Goal: Information Seeking & Learning: Compare options

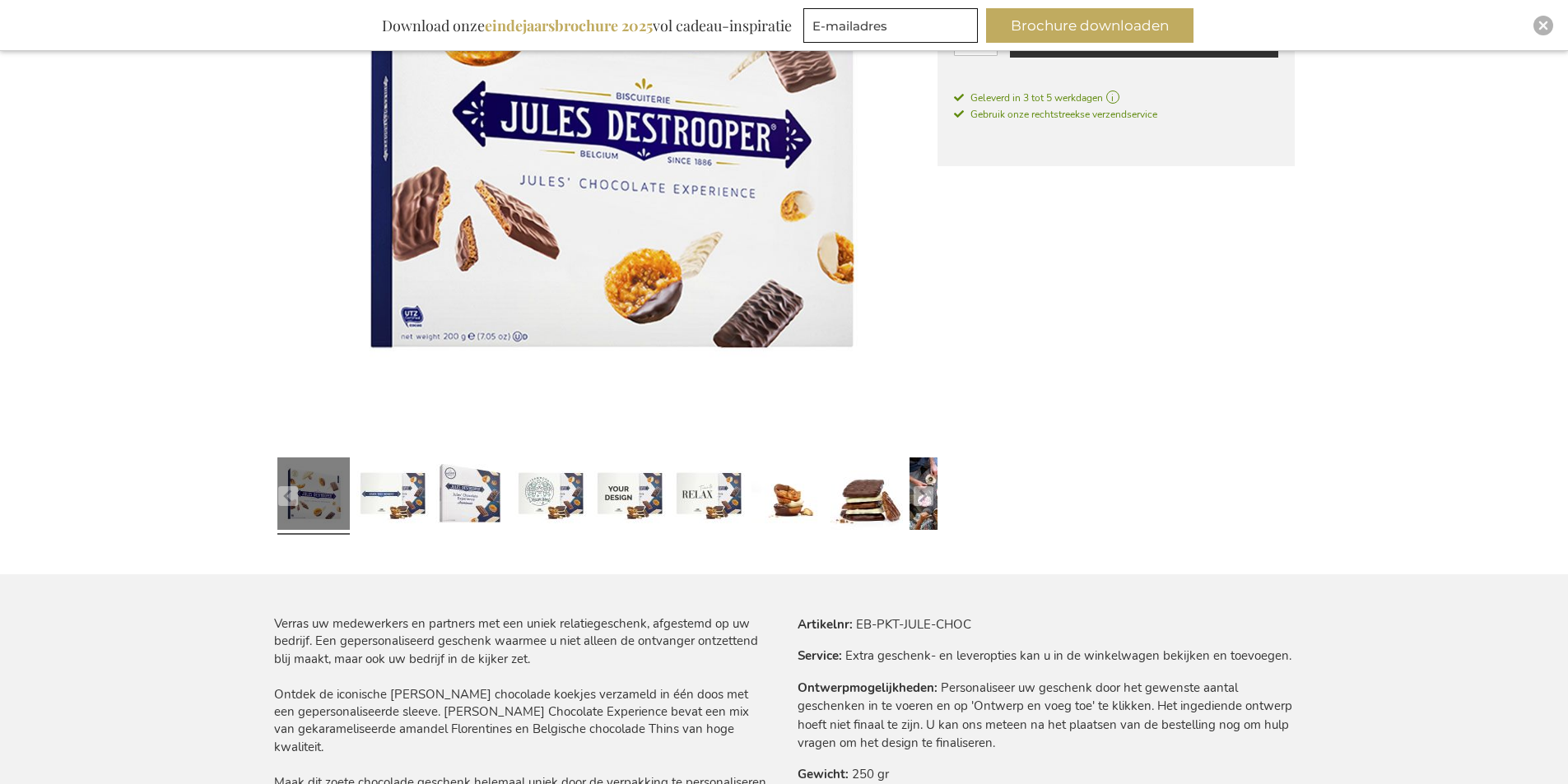
scroll to position [494, 0]
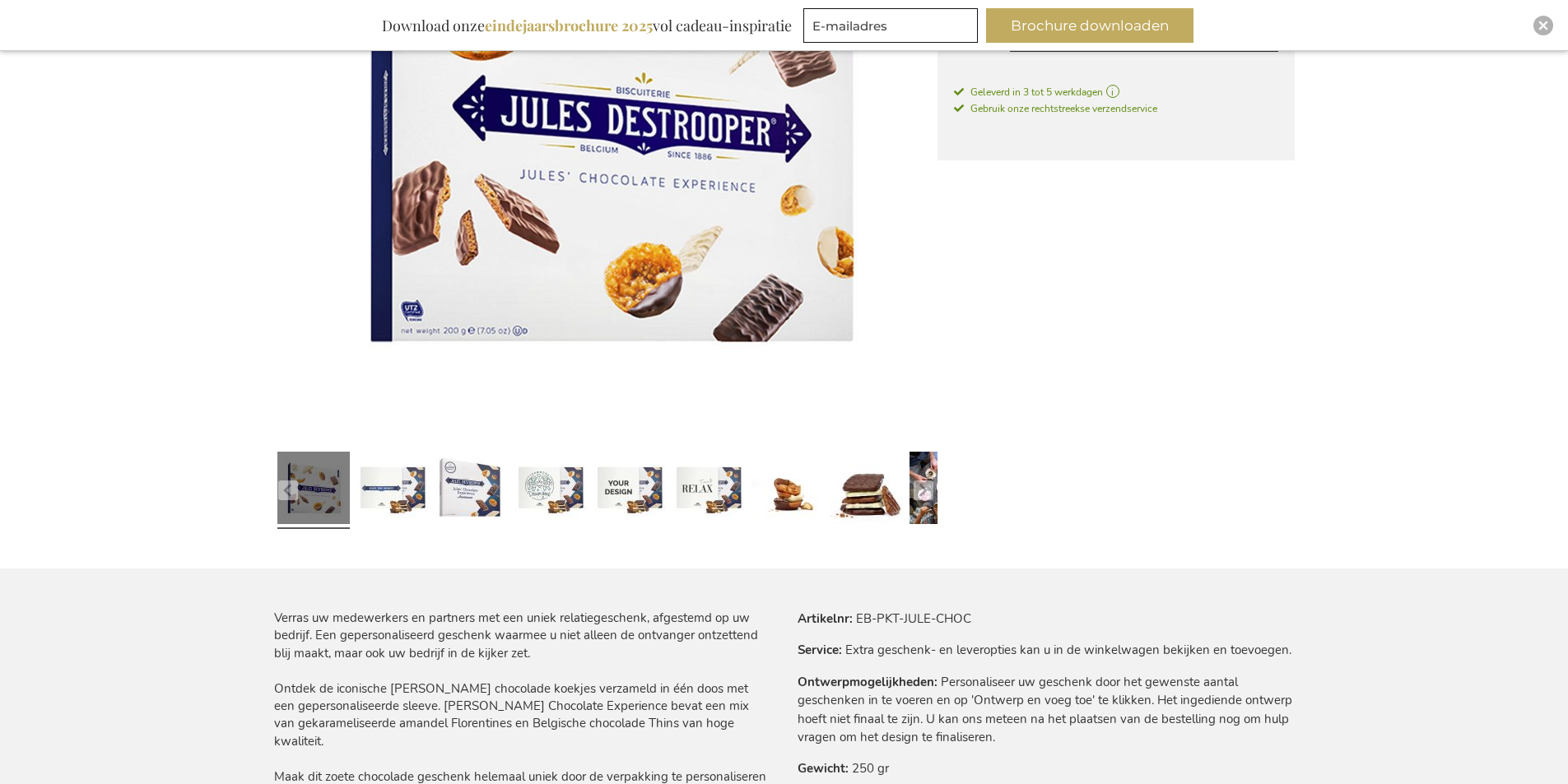
click at [651, 185] on img at bounding box center [606, 109] width 663 height 663
click at [627, 179] on img at bounding box center [606, 109] width 663 height 663
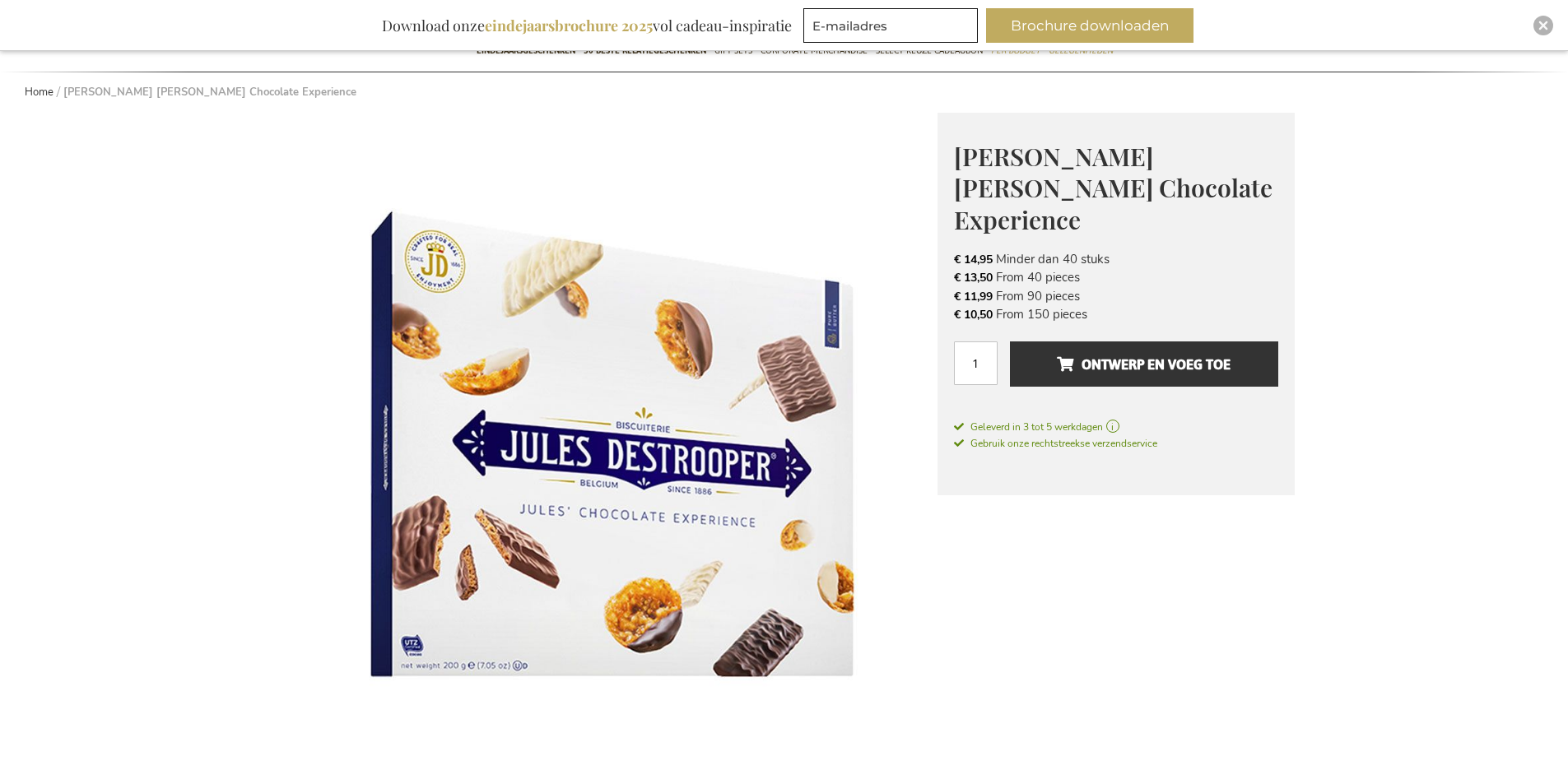
scroll to position [165, 0]
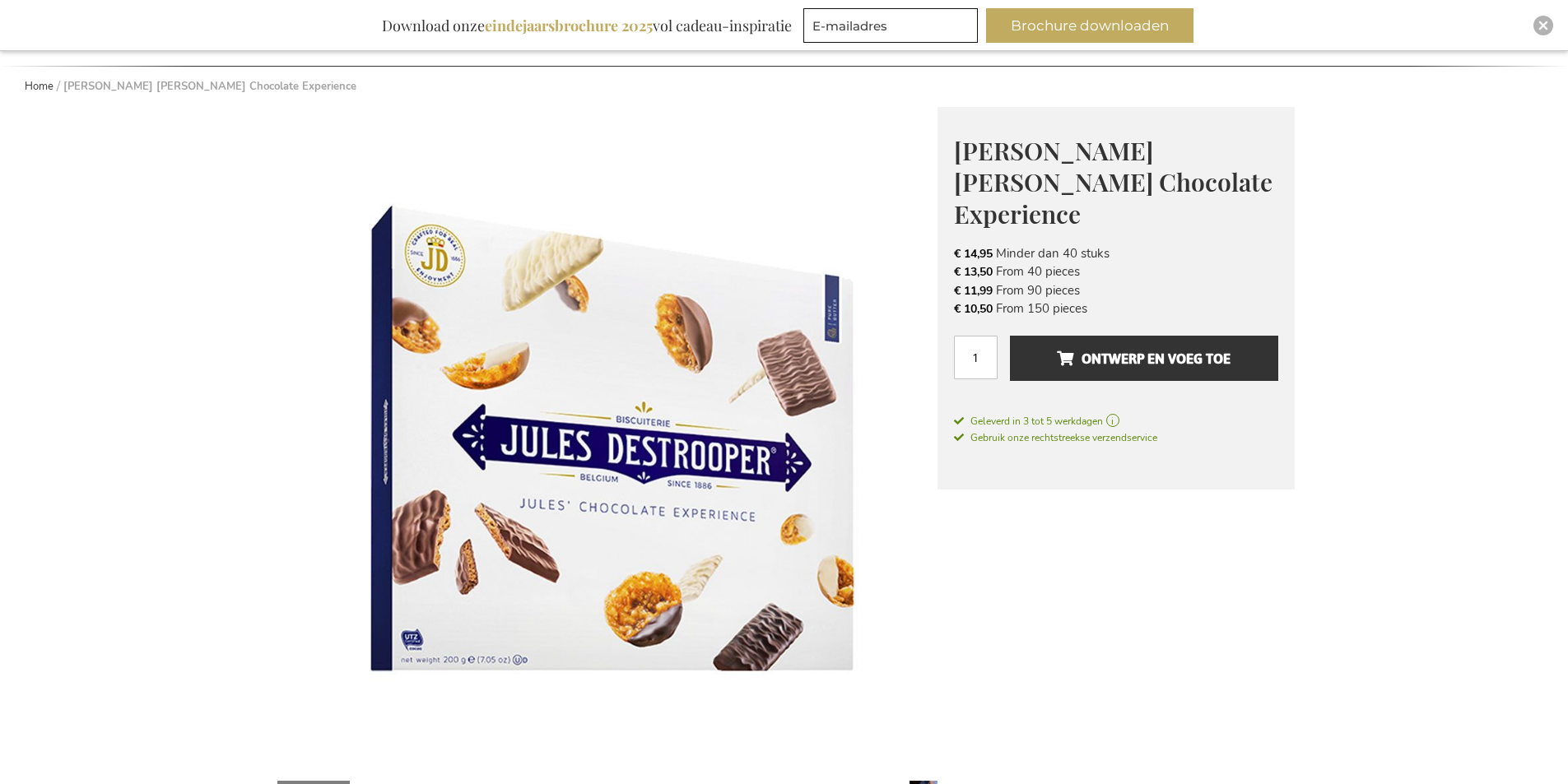
click at [593, 334] on img at bounding box center [606, 438] width 663 height 663
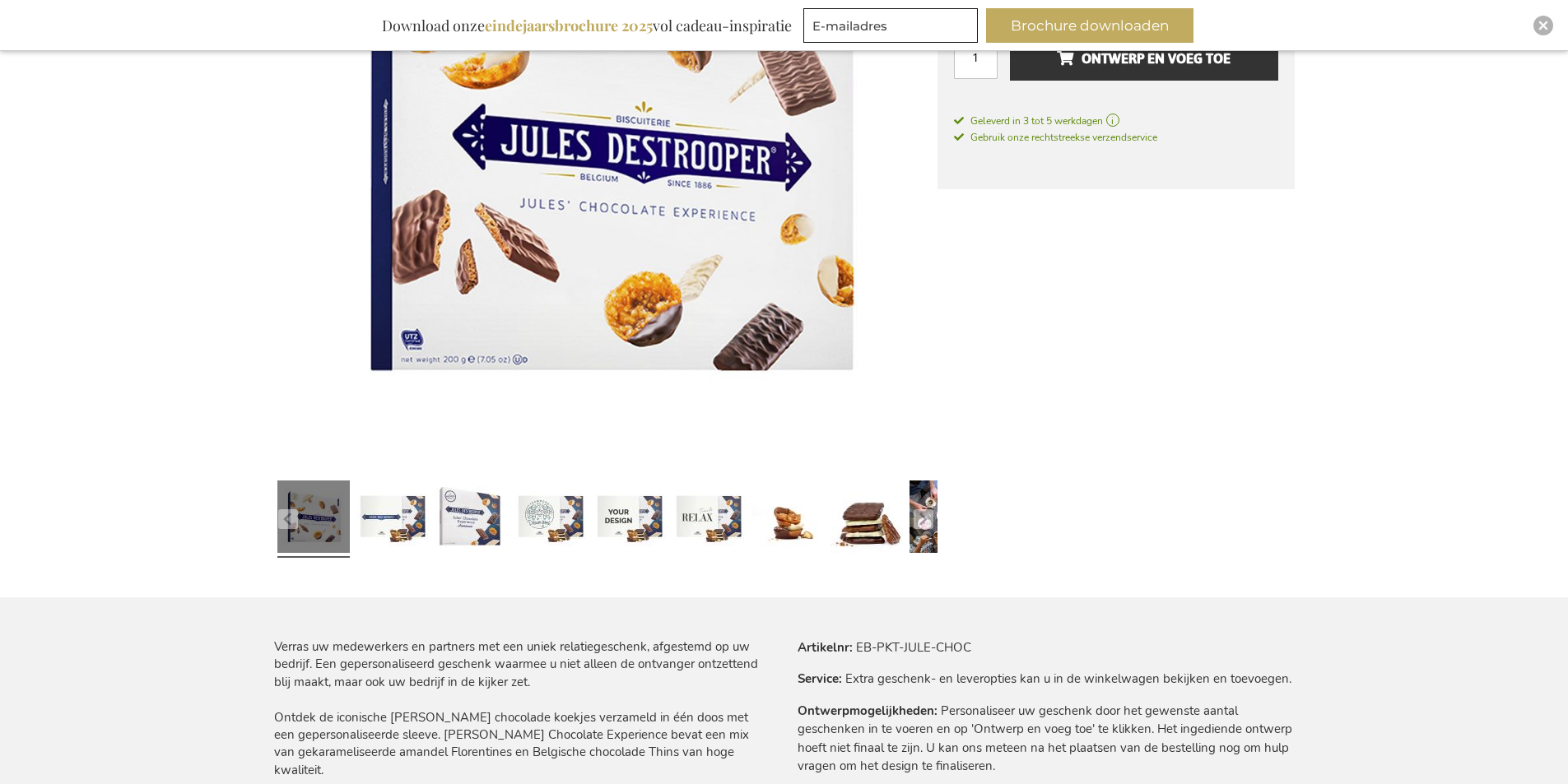
scroll to position [494, 0]
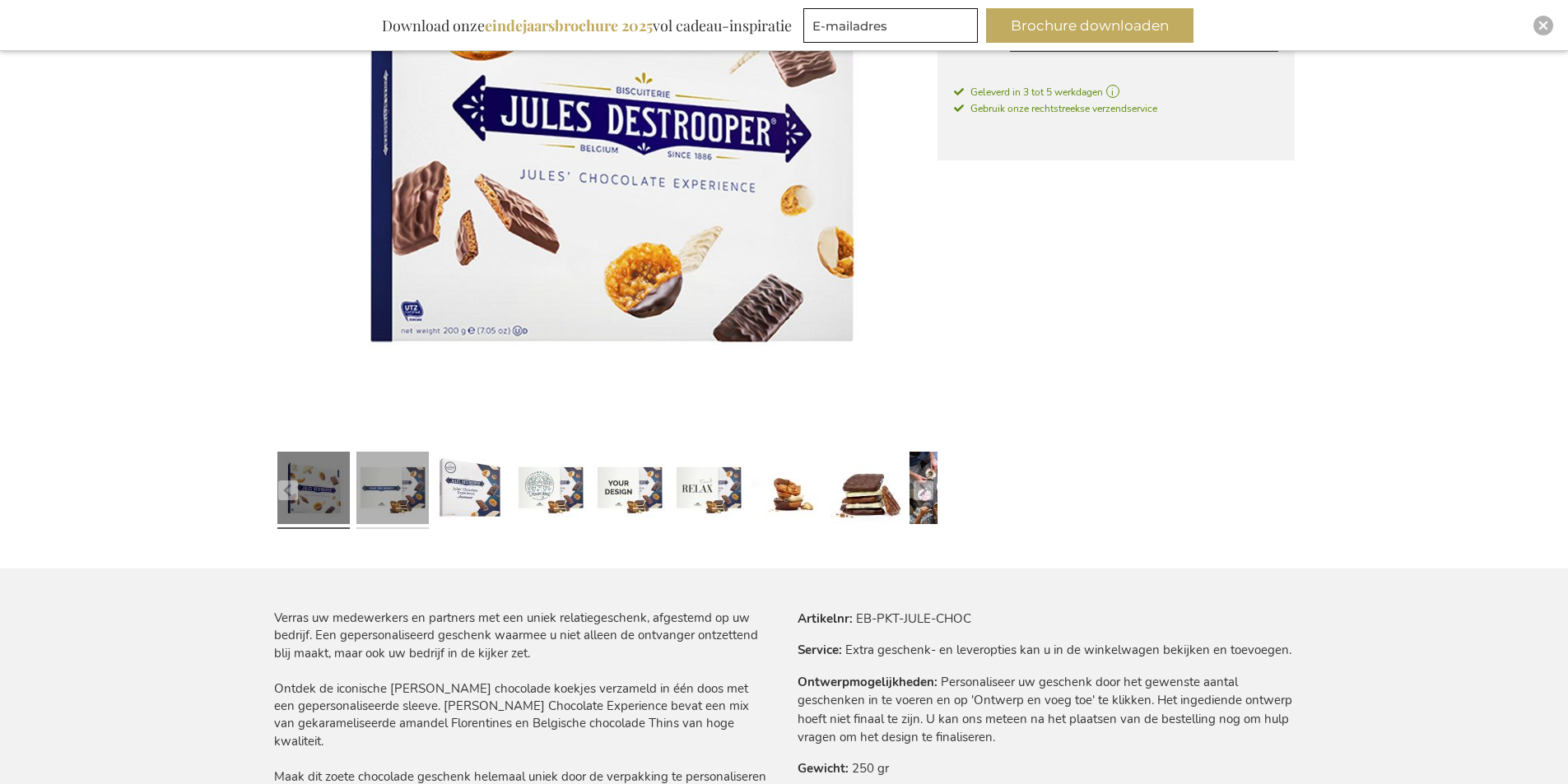
click at [415, 496] on link at bounding box center [393, 490] width 73 height 90
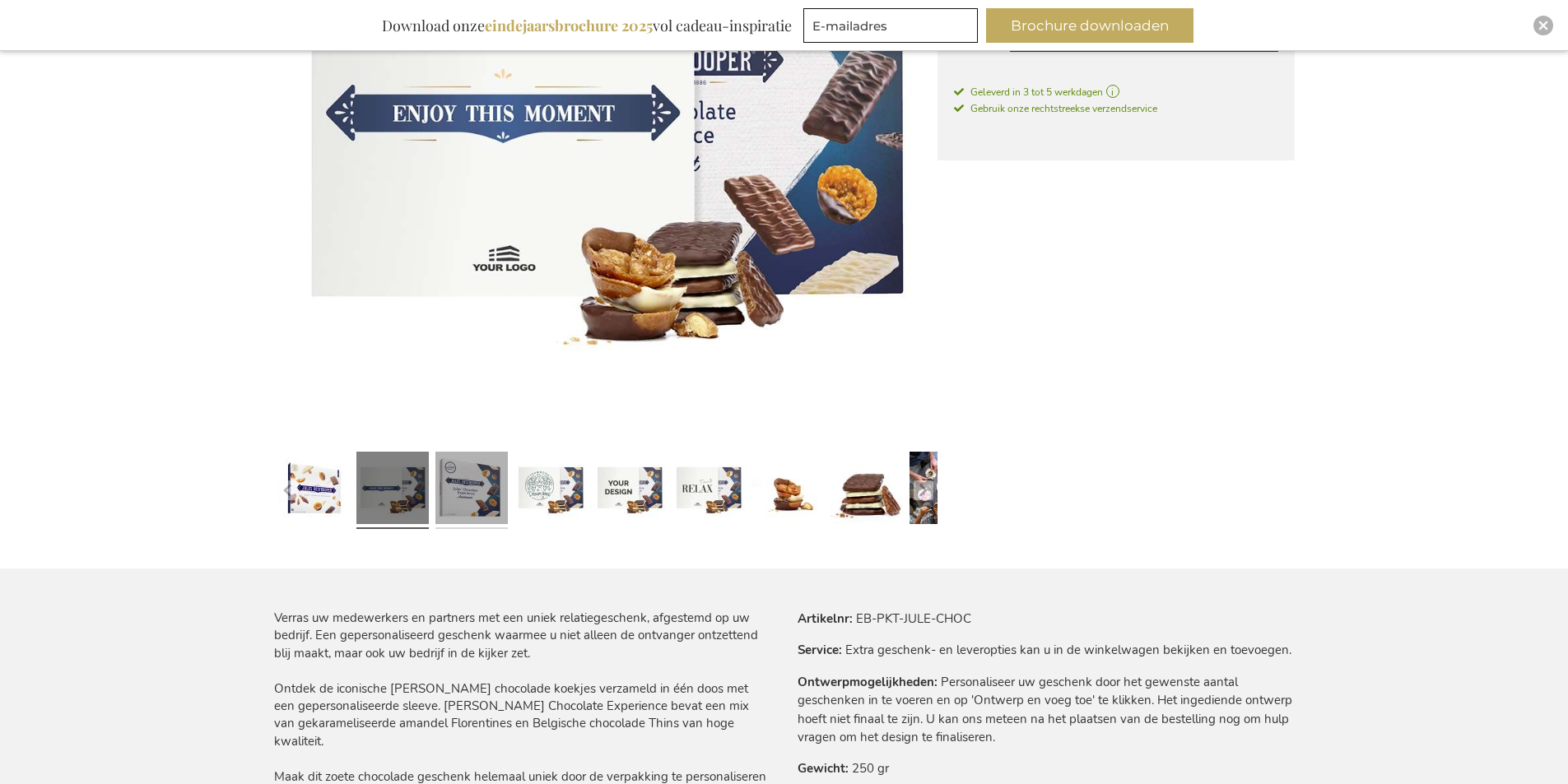
click at [479, 494] on link at bounding box center [472, 490] width 73 height 90
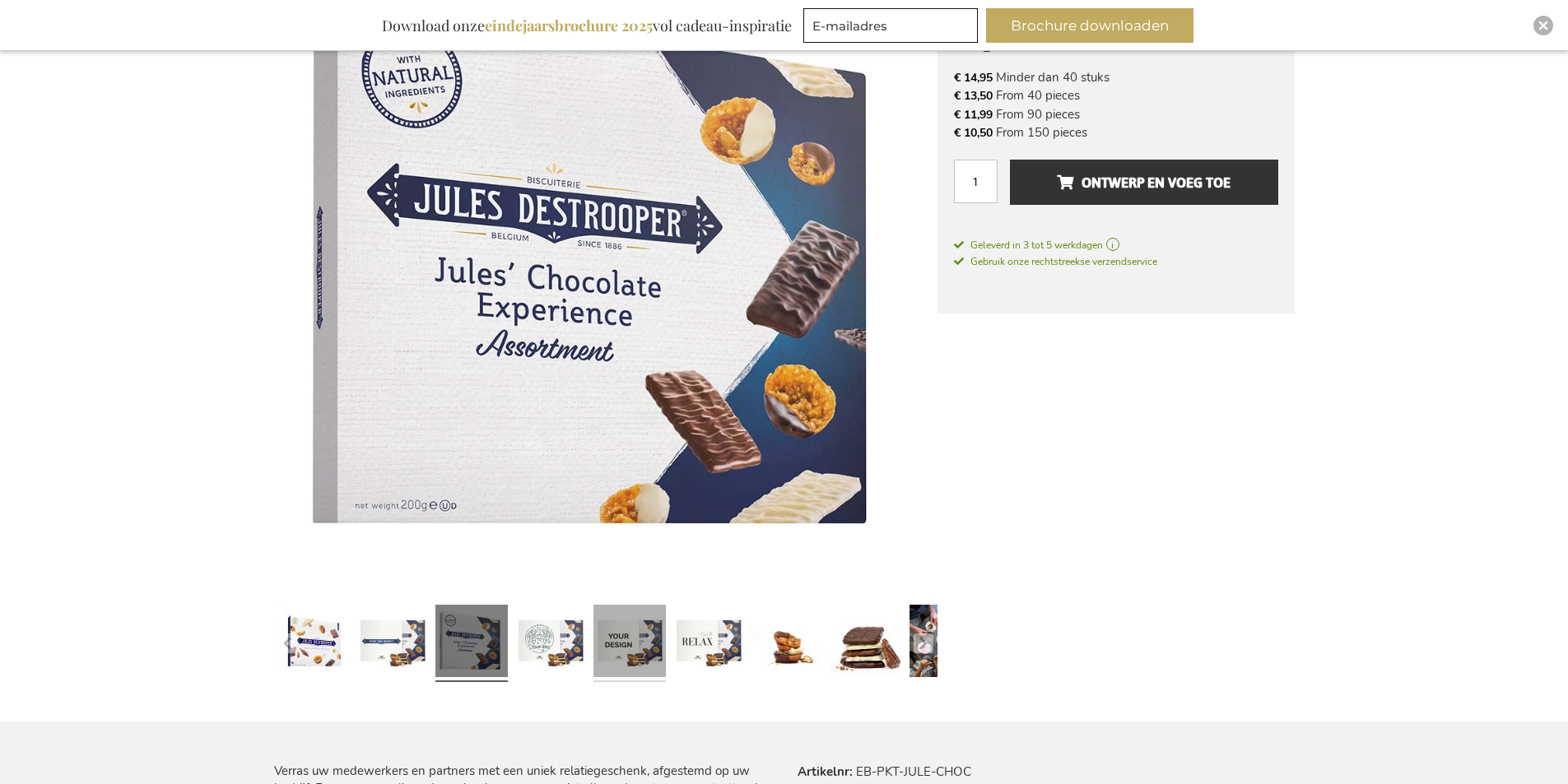
scroll to position [329, 0]
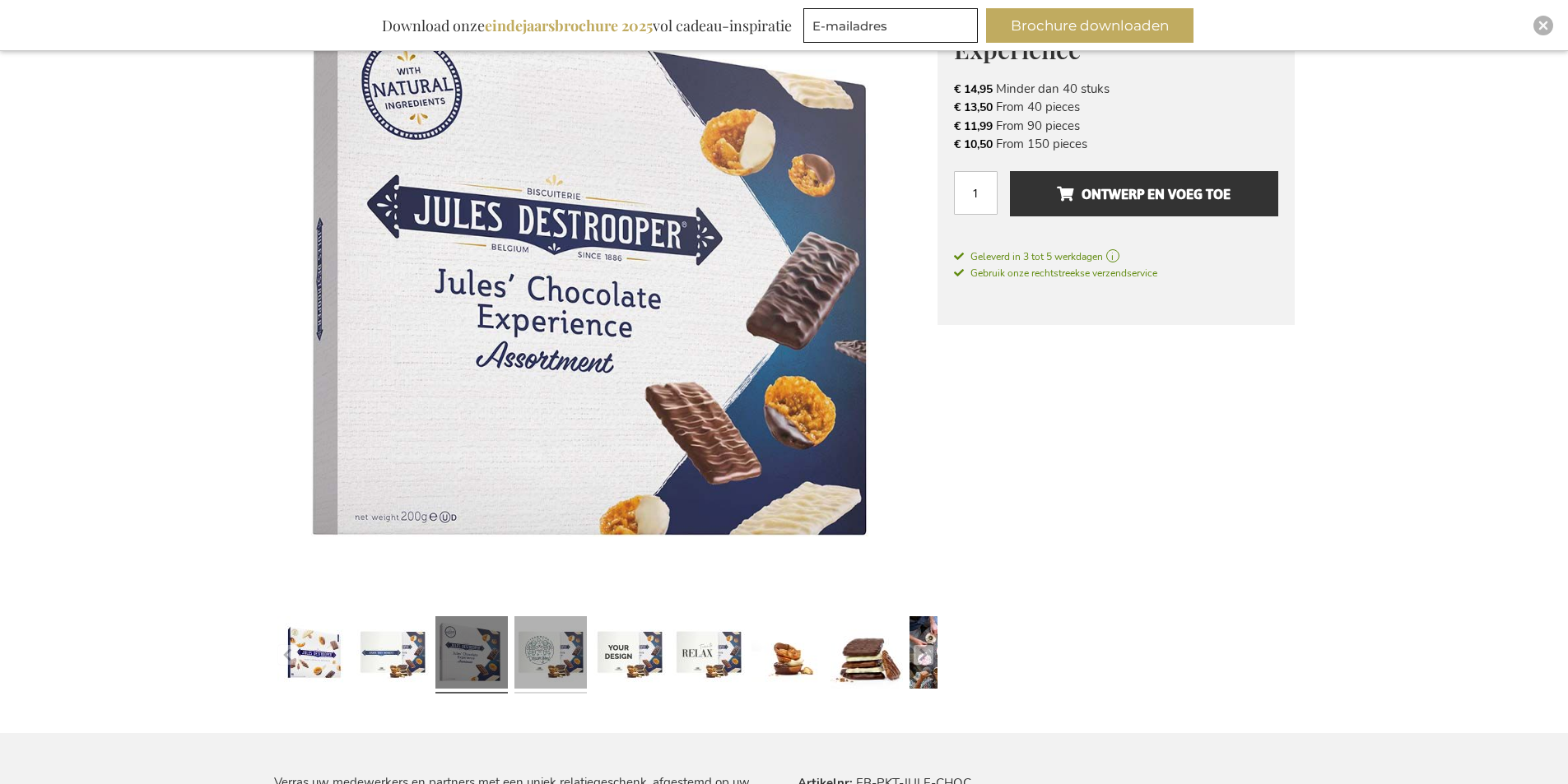
click at [564, 661] on link at bounding box center [551, 655] width 73 height 90
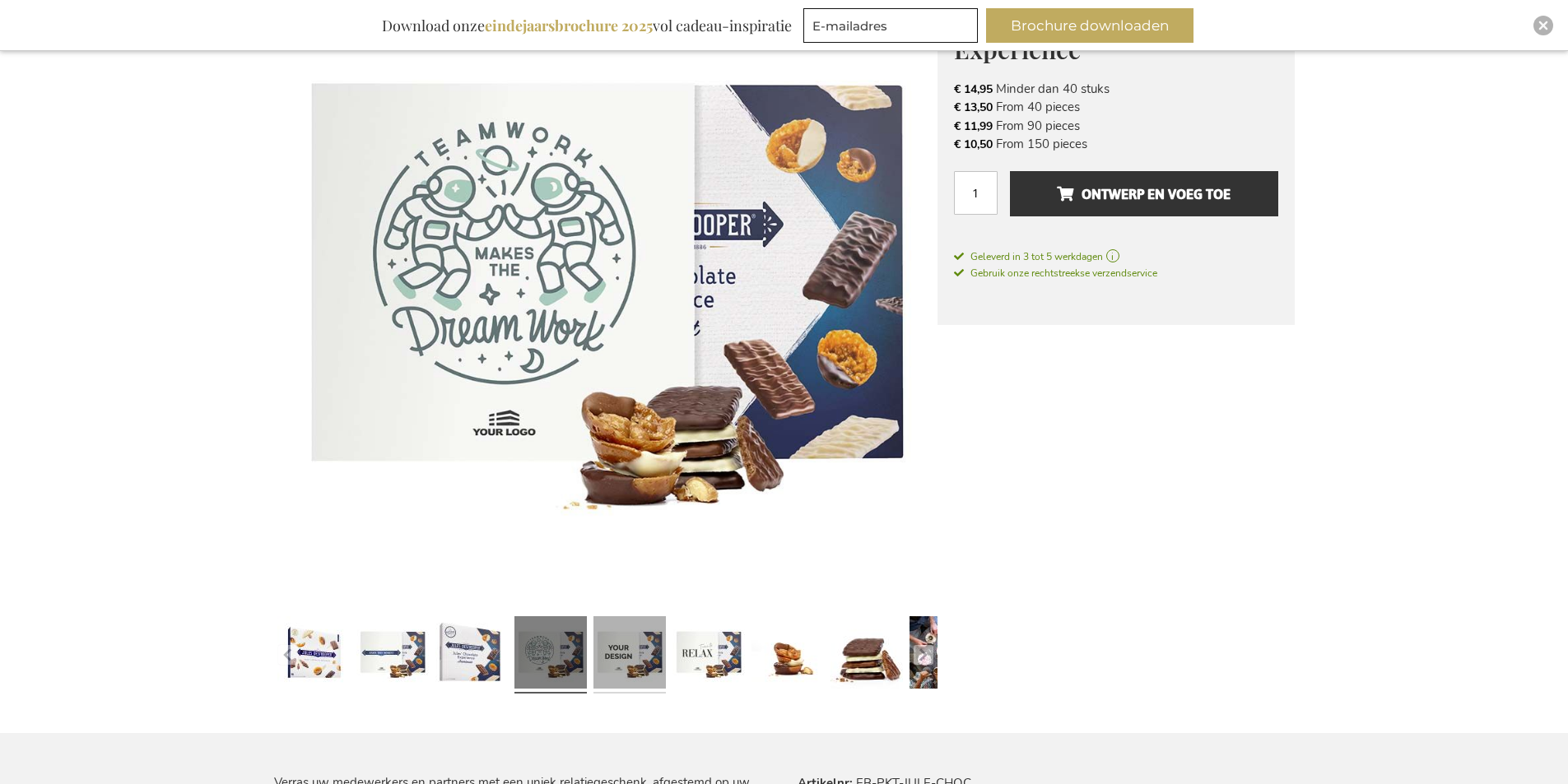
click at [609, 647] on link at bounding box center [630, 655] width 73 height 90
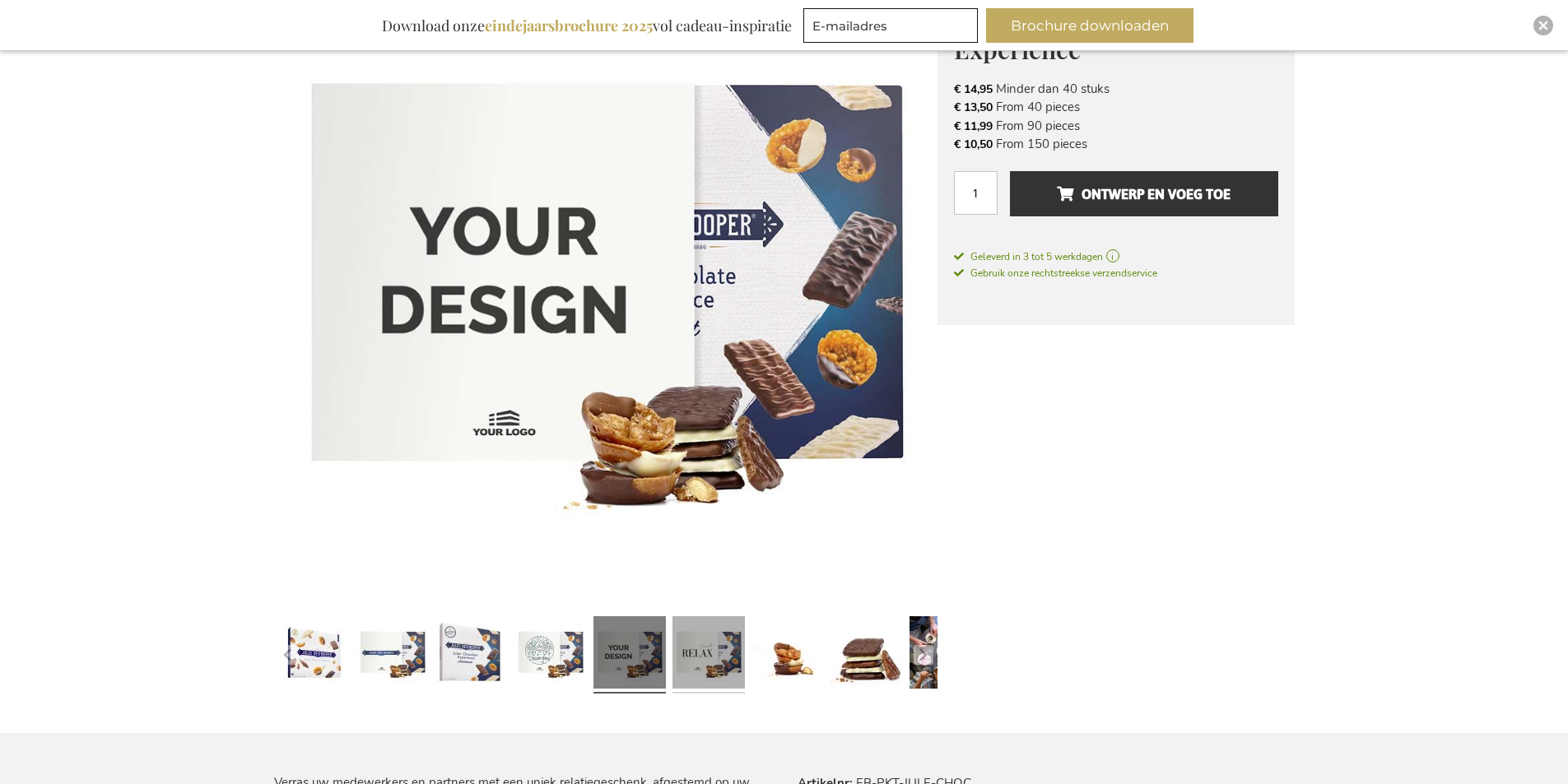
click at [697, 642] on link at bounding box center [709, 655] width 73 height 90
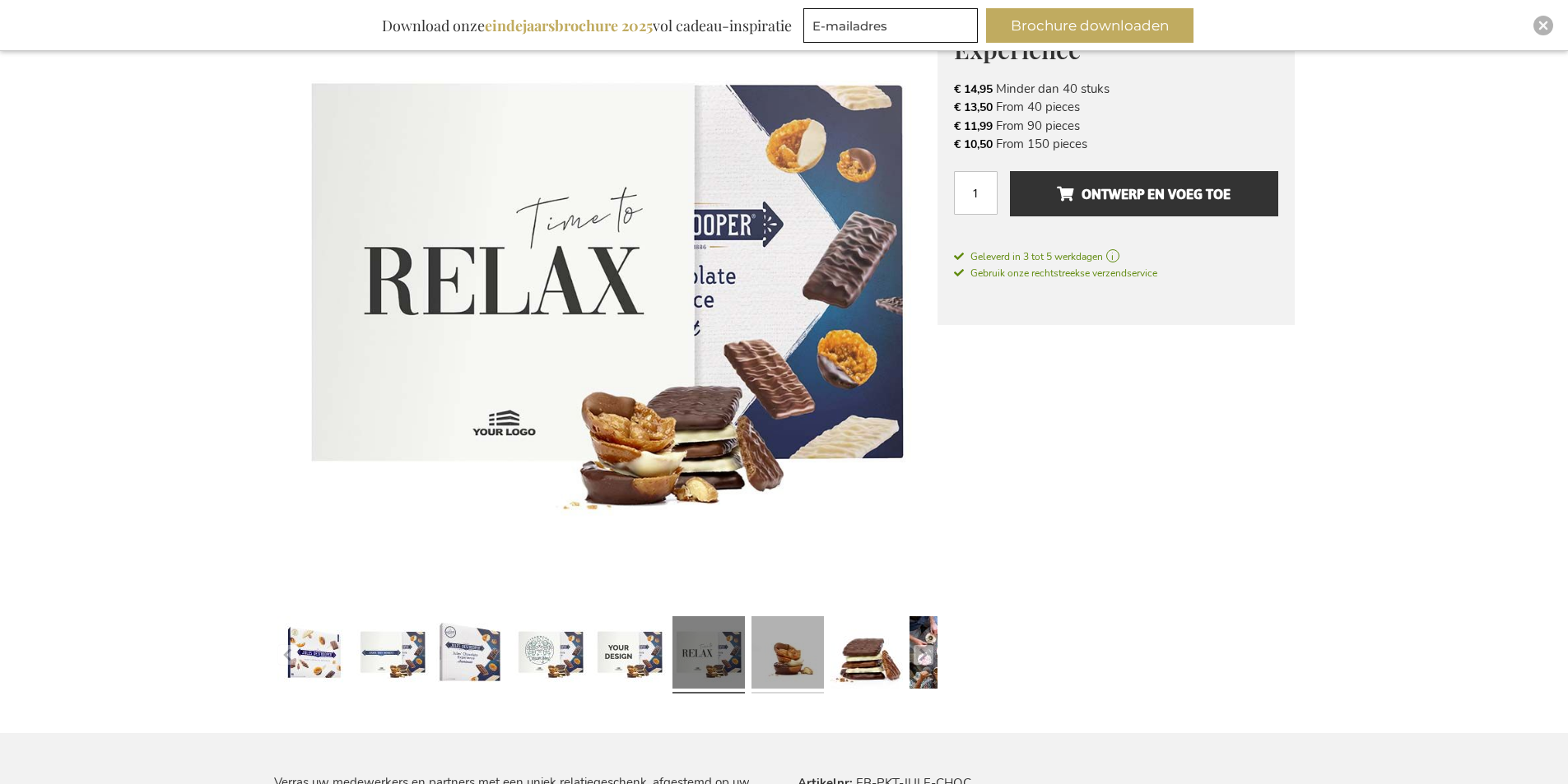
click at [787, 641] on link at bounding box center [788, 655] width 73 height 90
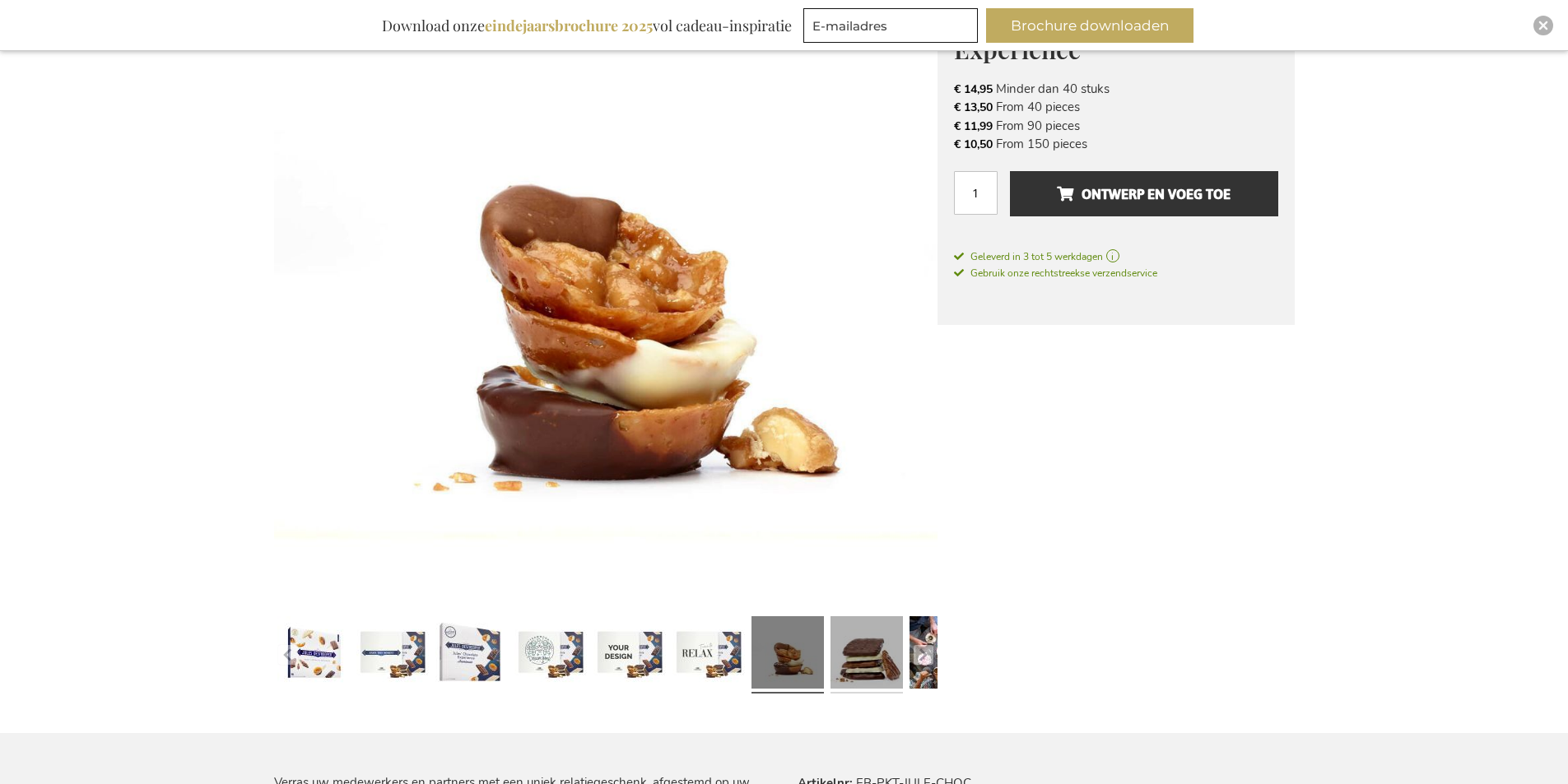
click at [869, 643] on link at bounding box center [867, 655] width 73 height 90
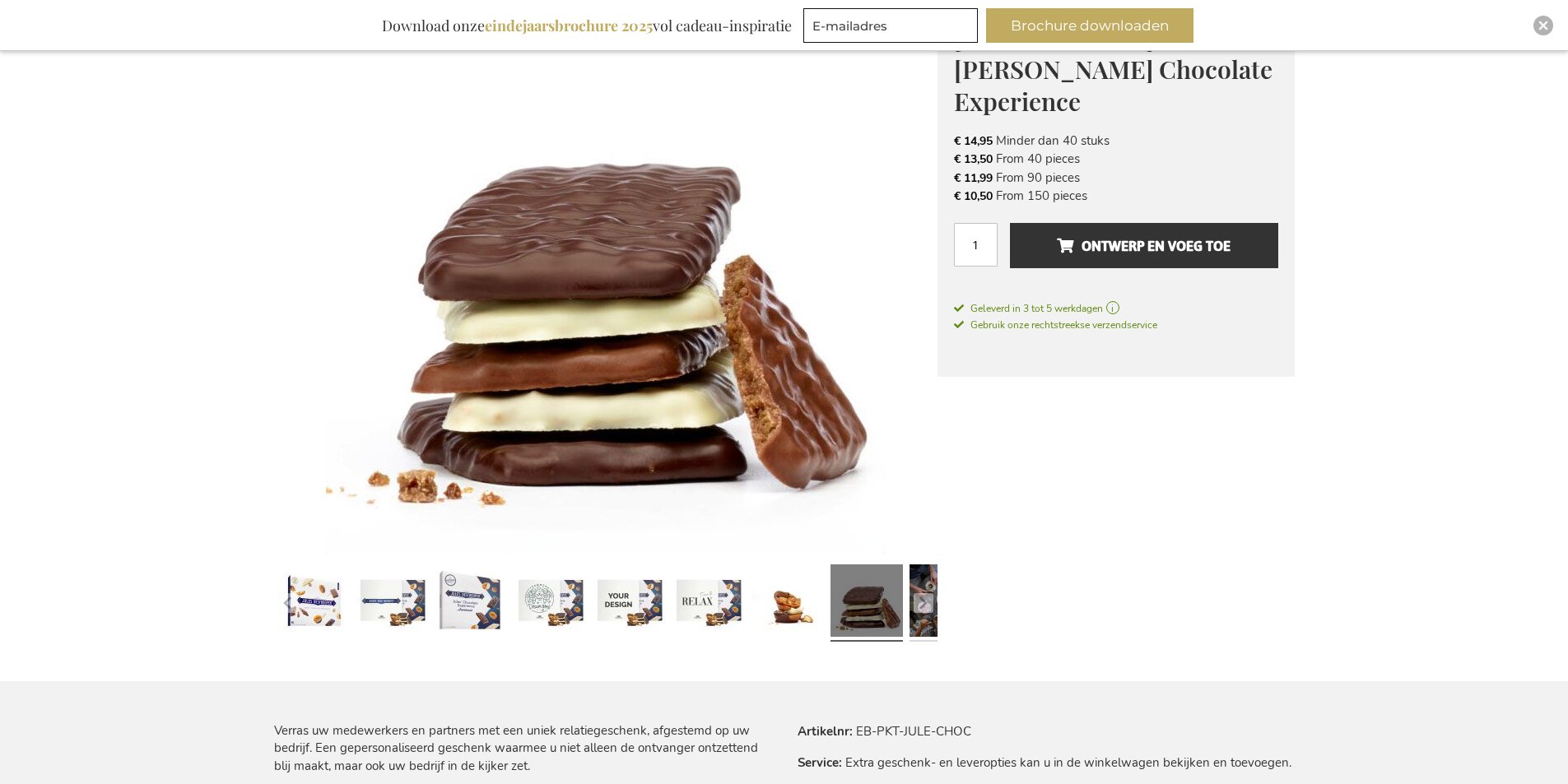
click at [923, 617] on link at bounding box center [946, 603] width 73 height 90
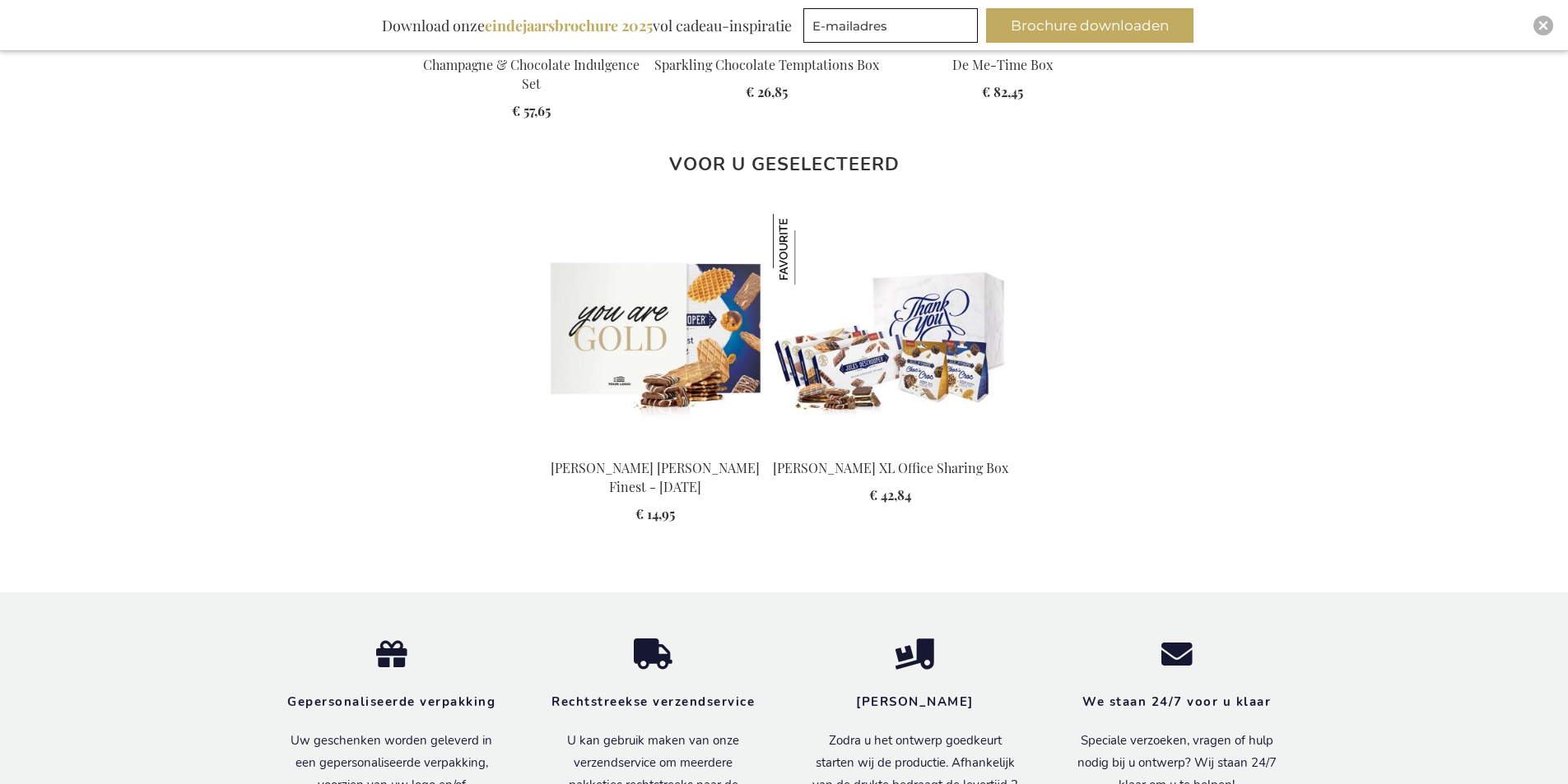
scroll to position [1810, 0]
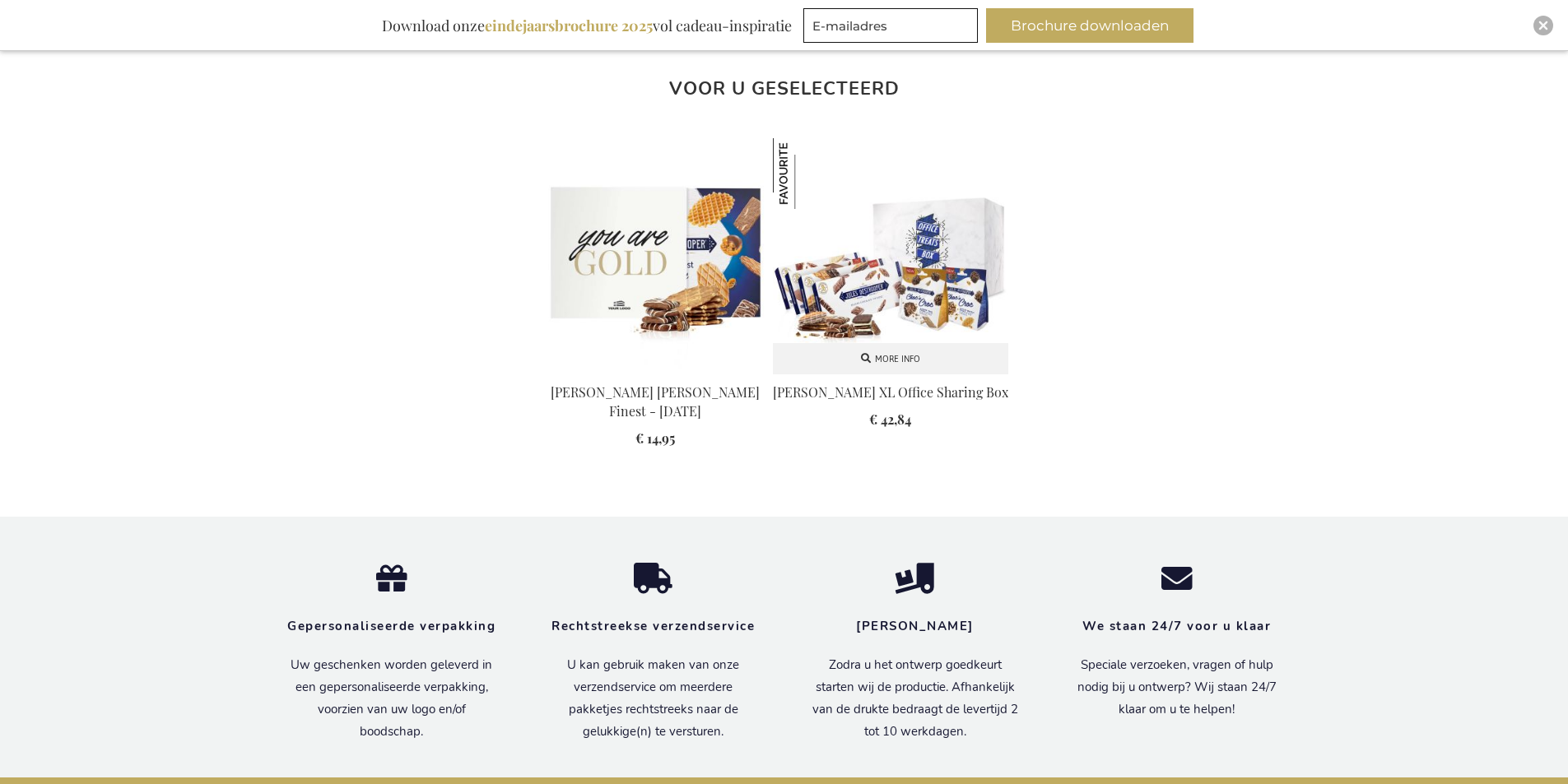
click at [868, 265] on img at bounding box center [890, 256] width 235 height 235
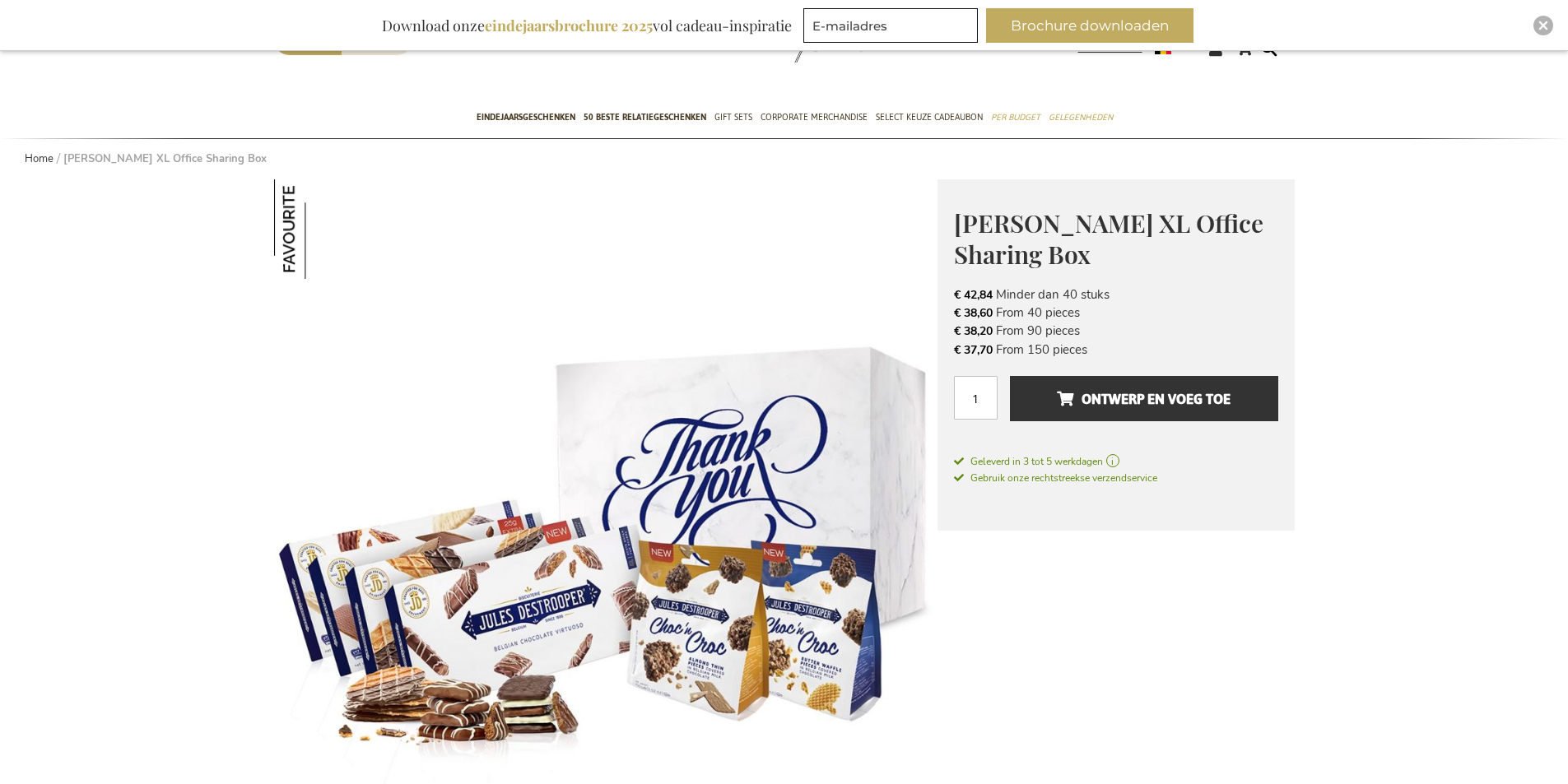
scroll to position [247, 0]
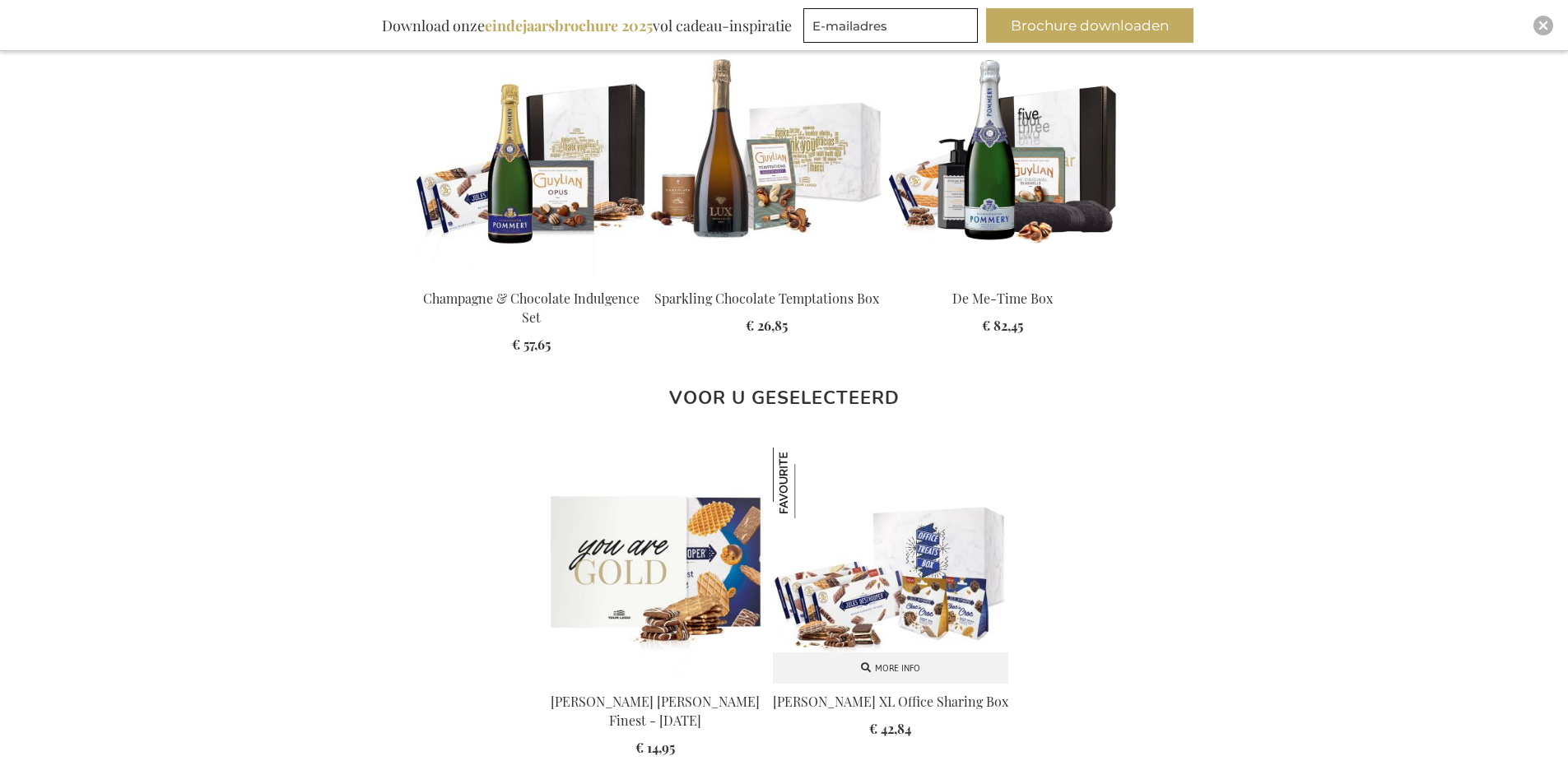
scroll to position [1317, 0]
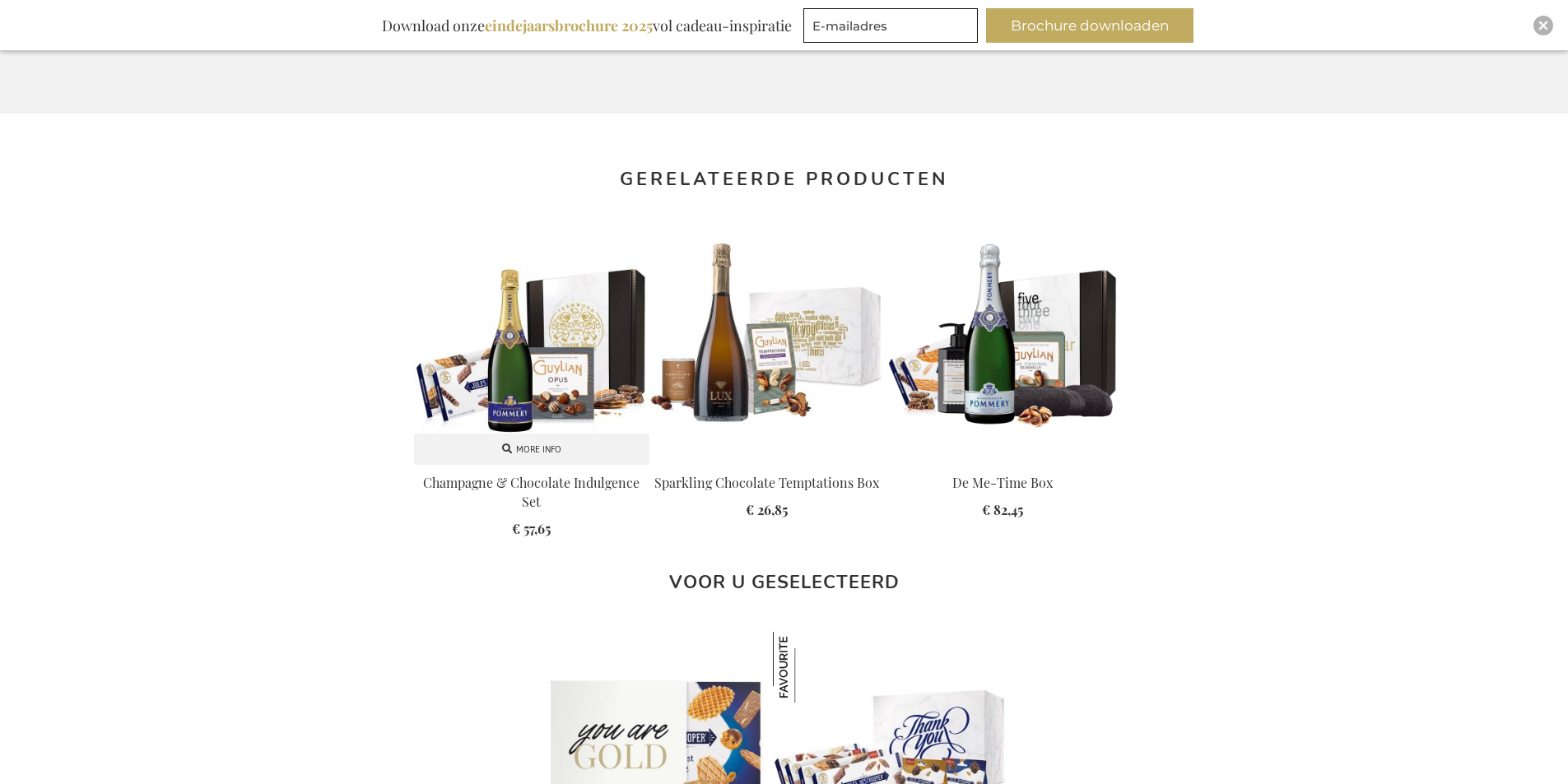
click at [566, 374] on img at bounding box center [531, 346] width 235 height 235
